Goal: Transaction & Acquisition: Purchase product/service

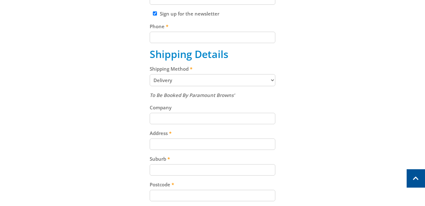
scroll to position [235, 0]
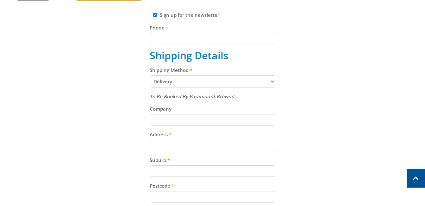
click at [183, 117] on input "Company" at bounding box center [213, 119] width 126 height 11
type input "Inner City"
type input "Anthony"
type input "Dilger"
type input "tonydilger@yahoo.com.au"
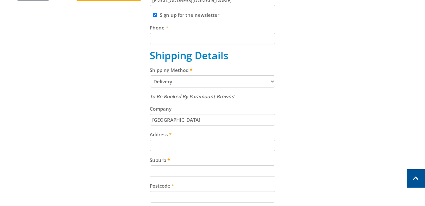
type input "0410620373"
type input "Unit 2/18"
type input "Zillmere"
type input "4034"
select select "QLD"
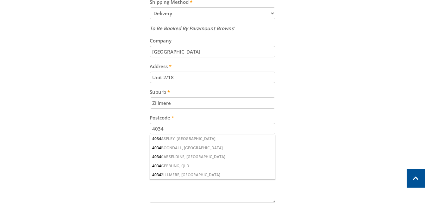
scroll to position [301, 0]
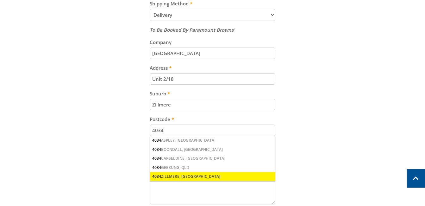
click at [177, 175] on div "4034 ZILLMERE, QLD" at bounding box center [213, 176] width 126 height 9
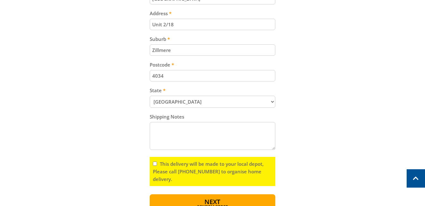
scroll to position [362, 0]
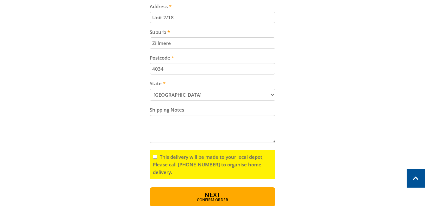
click at [155, 157] on input "This delivery will be made to your local depot, Please call (08) 8260 6333 to o…" at bounding box center [155, 156] width 4 height 4
checkbox input "false"
click at [209, 194] on span "Next" at bounding box center [212, 195] width 16 height 9
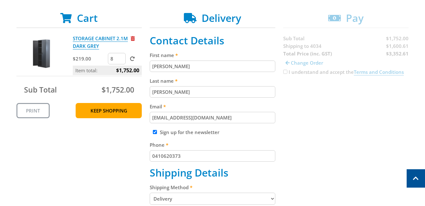
scroll to position [116, 0]
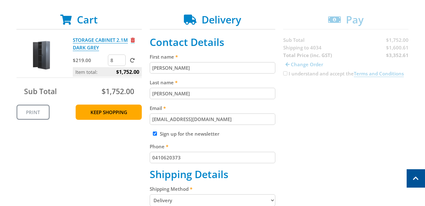
click at [133, 41] on span "Remove from cart" at bounding box center [133, 40] width 4 height 5
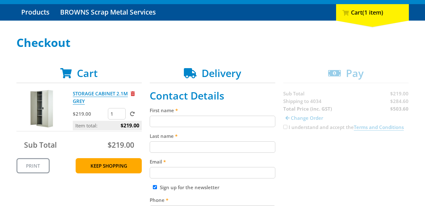
scroll to position [65, 0]
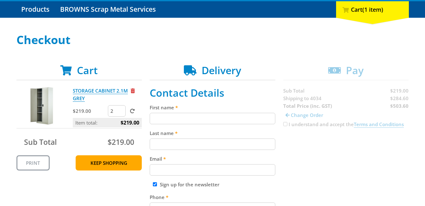
click at [120, 109] on input "2" at bounding box center [117, 110] width 18 height 11
click at [120, 109] on input "3" at bounding box center [117, 110] width 18 height 11
click at [120, 109] on input "4" at bounding box center [117, 110] width 18 height 11
click at [121, 109] on input "5" at bounding box center [117, 110] width 18 height 11
click at [121, 109] on input "6" at bounding box center [117, 110] width 18 height 11
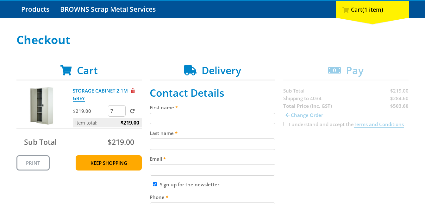
click at [121, 109] on input "7" at bounding box center [117, 110] width 18 height 11
type input "8"
click at [121, 109] on input "8" at bounding box center [117, 110] width 18 height 11
click at [131, 111] on span at bounding box center [132, 110] width 5 height 5
click at [0, 0] on input "submit" at bounding box center [0, 0] width 0 height 0
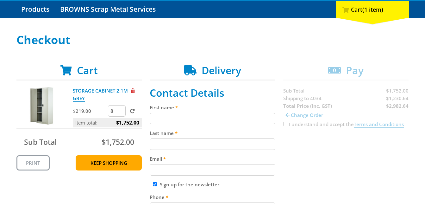
click at [196, 121] on input "First name" at bounding box center [213, 118] width 126 height 11
type input "Anthony"
type input "Dilger"
type input "tonydilger@yahoo.com.au"
type input "0410620373"
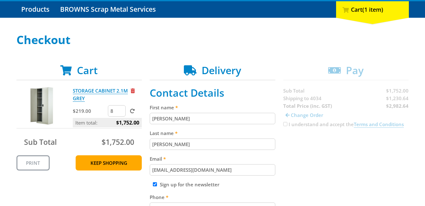
type input "Inner City"
type input "Unit 2/18"
type input "Zillmere"
select select "QLD"
click at [154, 183] on input "Sign up for the newsletter" at bounding box center [155, 184] width 4 height 4
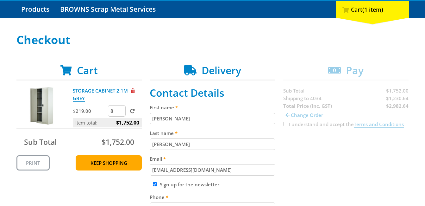
checkbox input "false"
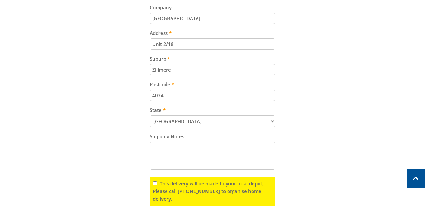
scroll to position [349, 0]
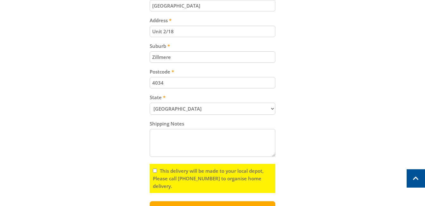
click at [155, 171] on input "This delivery will be made to your local depot, Please call [PHONE_NUMBER] to o…" at bounding box center [155, 170] width 4 height 4
checkbox input "true"
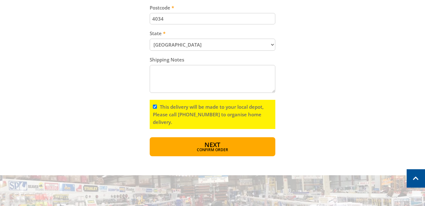
scroll to position [411, 0]
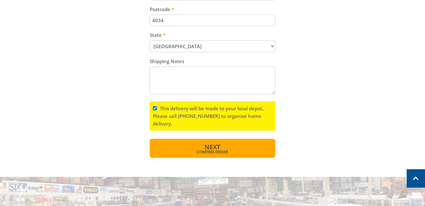
click at [209, 149] on span "Next" at bounding box center [212, 146] width 16 height 9
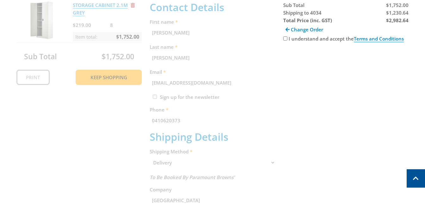
scroll to position [130, 0]
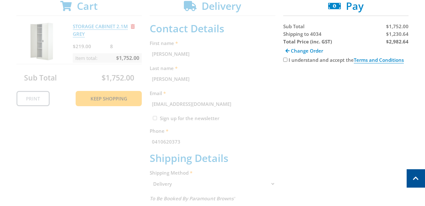
click at [286, 59] on input "I understand and accept the Terms and Conditions" at bounding box center [285, 60] width 4 height 4
checkbox input "true"
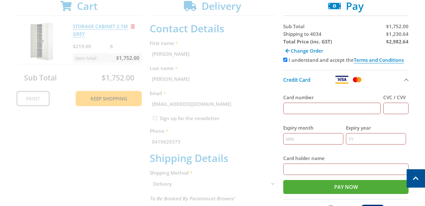
click at [313, 109] on input "Card number" at bounding box center [332, 107] width 98 height 11
type input "[CREDIT_CARD_NUMBER]"
click at [396, 110] on input "CVC / CVV" at bounding box center [395, 107] width 25 height 11
type input "136"
click at [310, 142] on input "Expiry month" at bounding box center [313, 138] width 60 height 11
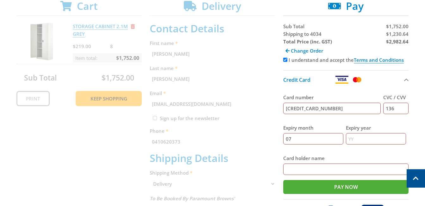
type input "07"
click at [363, 140] on input "Expiry year" at bounding box center [376, 138] width 60 height 11
type input "27"
click at [308, 170] on input "Card holder name" at bounding box center [346, 168] width 126 height 11
type input "Anthony J Dilger"
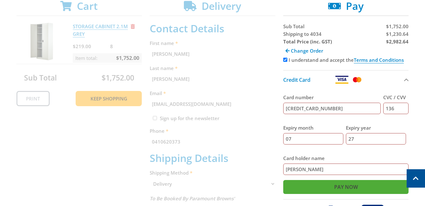
click at [336, 186] on input "Pay Now" at bounding box center [346, 187] width 126 height 14
type input "Paying..."
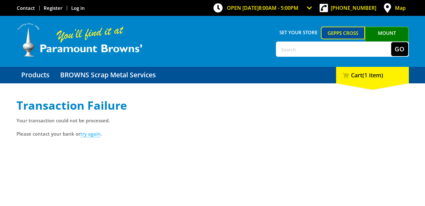
click at [87, 134] on link "try again" at bounding box center [90, 133] width 20 height 7
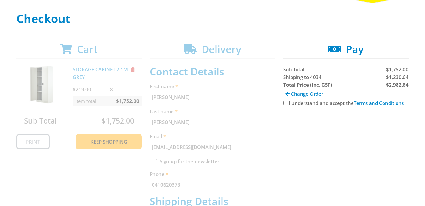
scroll to position [94, 0]
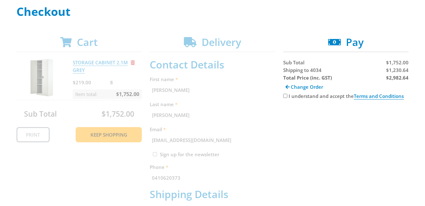
click at [285, 96] on input "I understand and accept the Terms and Conditions" at bounding box center [285, 96] width 4 height 4
checkbox input "true"
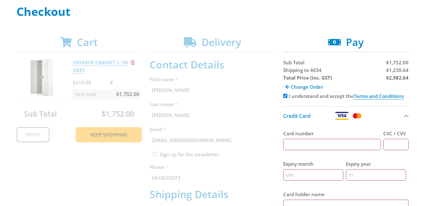
click at [301, 144] on input "Card number" at bounding box center [332, 144] width 98 height 11
type input "4940525285976230"
click at [396, 146] on input "CVC / CVV" at bounding box center [395, 144] width 25 height 11
type input "136"
click at [307, 176] on input "Expiry month" at bounding box center [313, 174] width 60 height 11
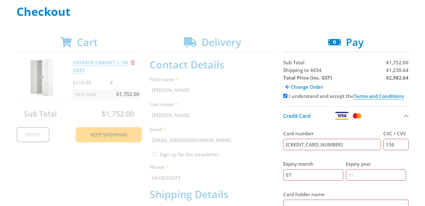
type input "07"
click at [356, 176] on input "Expiry year" at bounding box center [376, 174] width 60 height 11
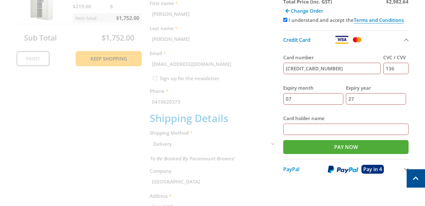
scroll to position [182, 0]
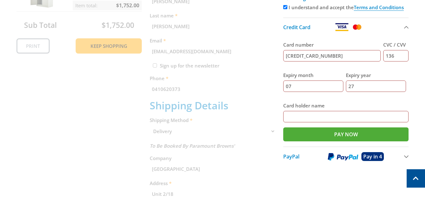
type input "27"
click at [292, 114] on input "Card holder name" at bounding box center [346, 116] width 126 height 11
type input "AJ Dilger"
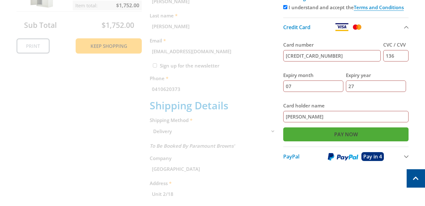
click at [344, 133] on input "Pay Now" at bounding box center [346, 134] width 126 height 14
type input "Paying..."
